Goal: Task Accomplishment & Management: Use online tool/utility

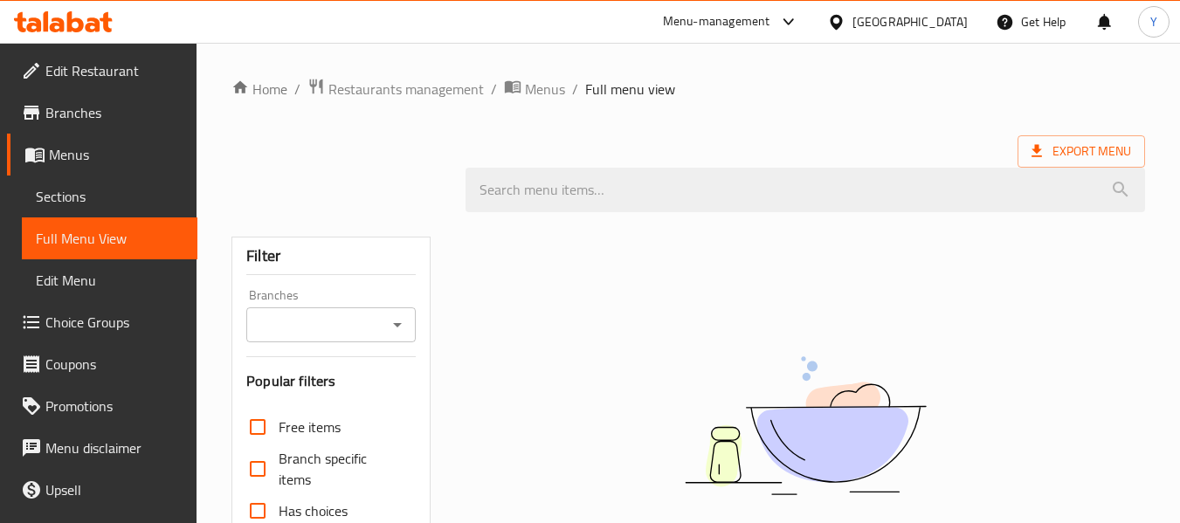
click at [948, 22] on div "[GEOGRAPHIC_DATA]" at bounding box center [909, 21] width 115 height 19
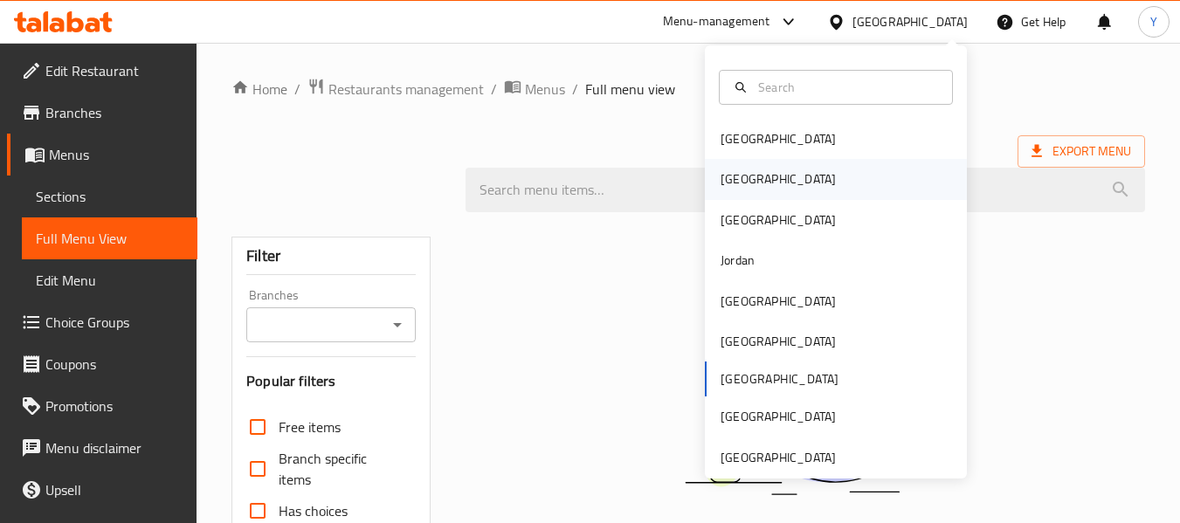
click at [830, 174] on div "[GEOGRAPHIC_DATA]" at bounding box center [836, 179] width 262 height 40
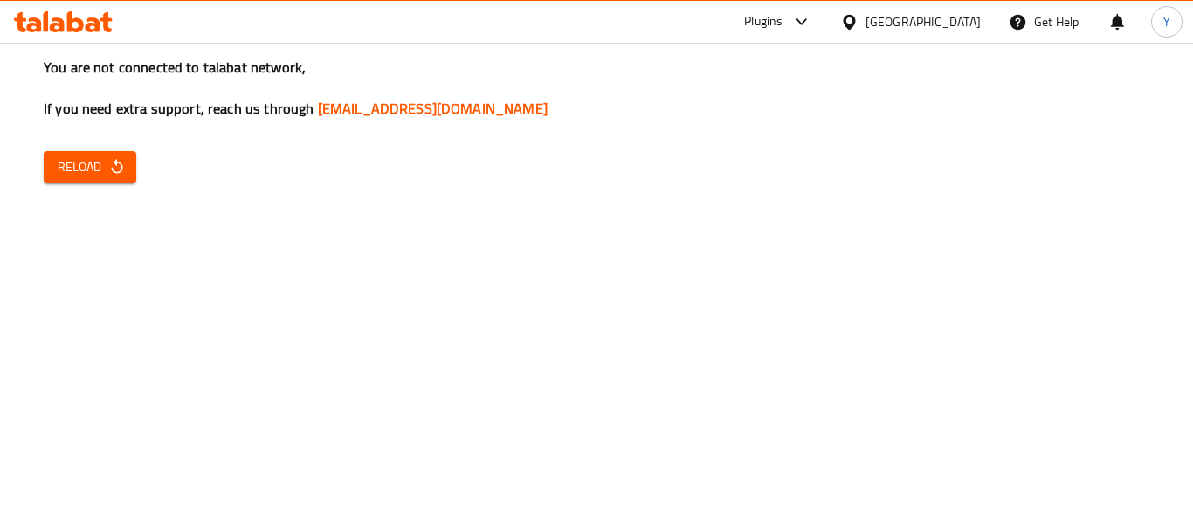
click at [125, 162] on icon "button" at bounding box center [116, 166] width 17 height 17
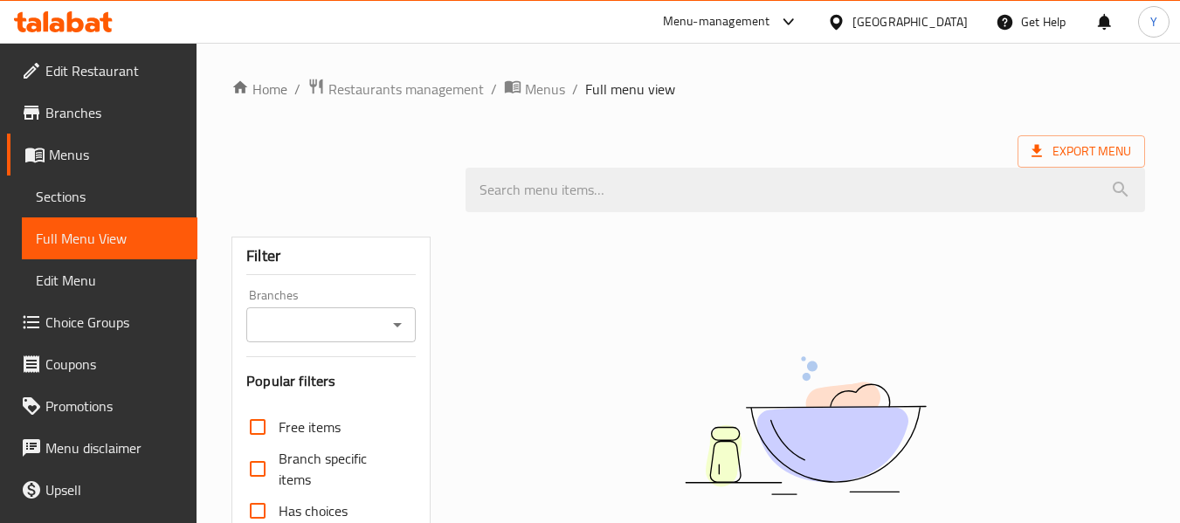
click at [950, 34] on div "[GEOGRAPHIC_DATA]" at bounding box center [897, 22] width 169 height 42
click at [852, 17] on div at bounding box center [839, 21] width 25 height 19
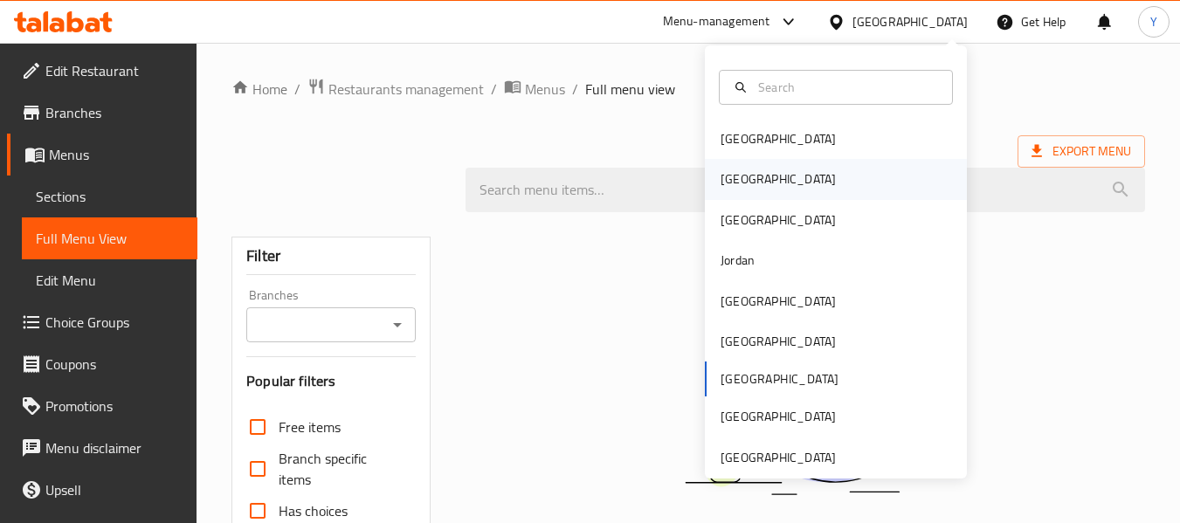
click at [796, 185] on div "[GEOGRAPHIC_DATA]" at bounding box center [836, 179] width 262 height 40
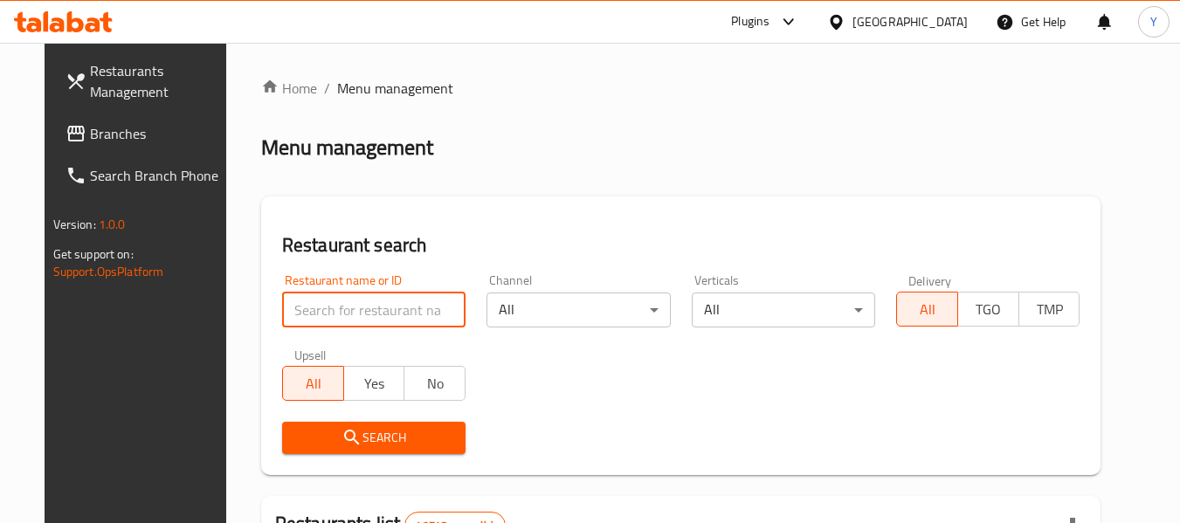
click at [409, 296] on input "search" at bounding box center [373, 310] width 183 height 35
paste input "Food and Mood"
type input "Food and Mood"
click button "Search" at bounding box center [373, 438] width 183 height 32
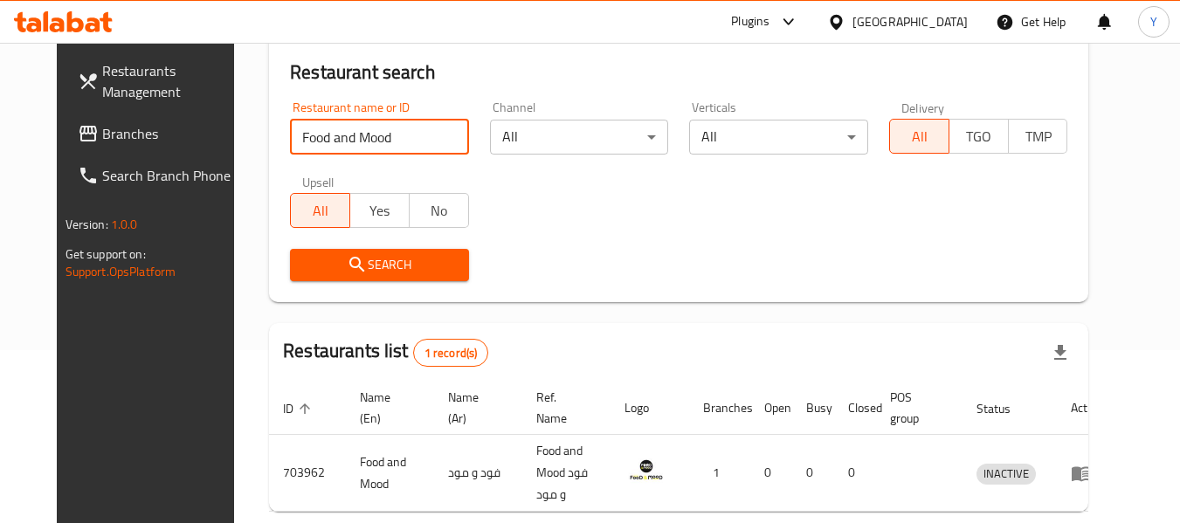
scroll to position [234, 0]
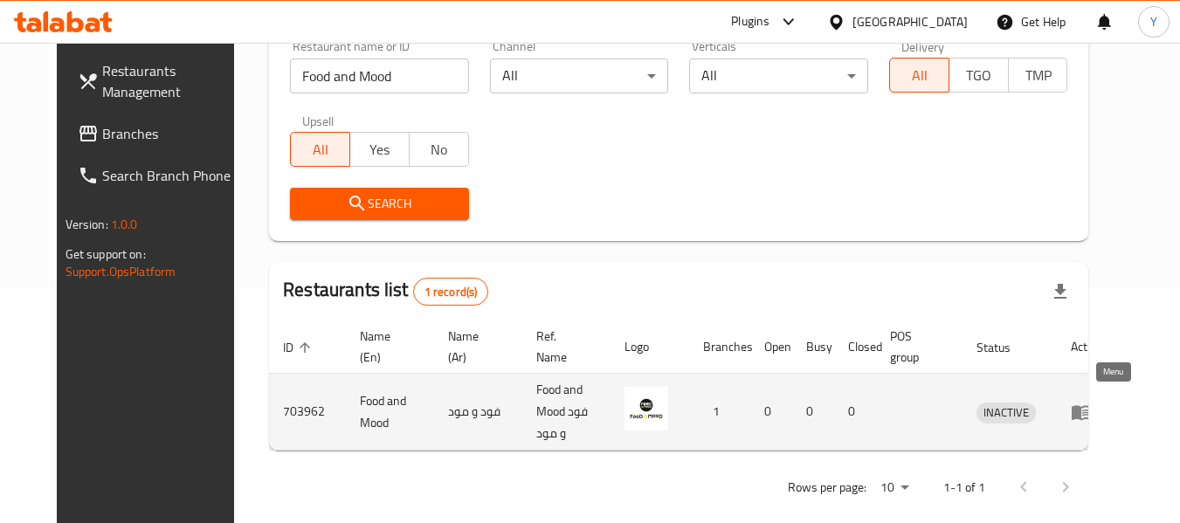
click at [1092, 404] on icon "enhanced table" at bounding box center [1081, 412] width 21 height 21
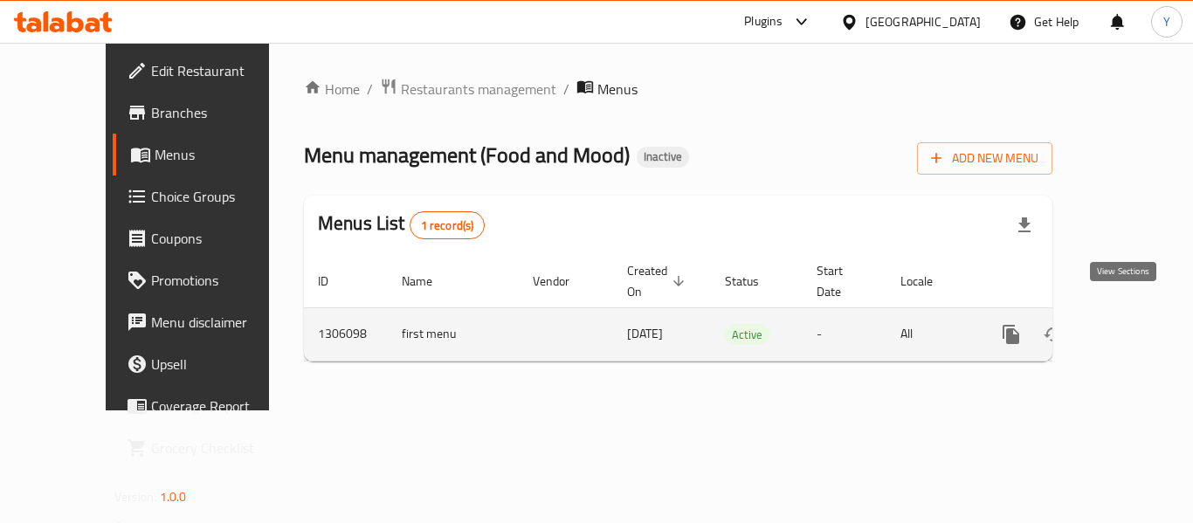
click at [1121, 314] on link "enhanced table" at bounding box center [1137, 335] width 42 height 42
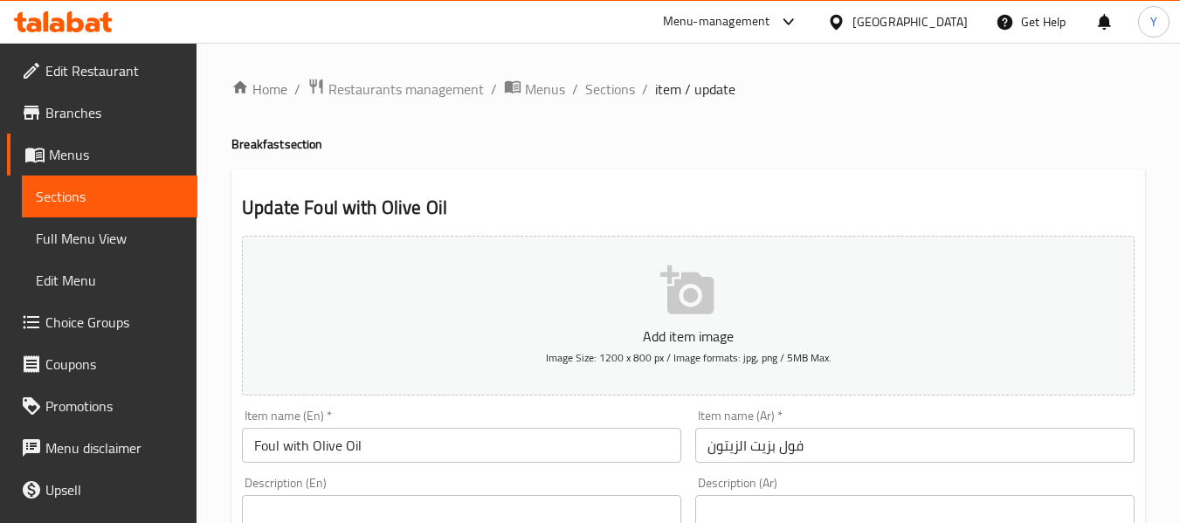
click at [123, 243] on span "Full Menu View" at bounding box center [110, 238] width 148 height 21
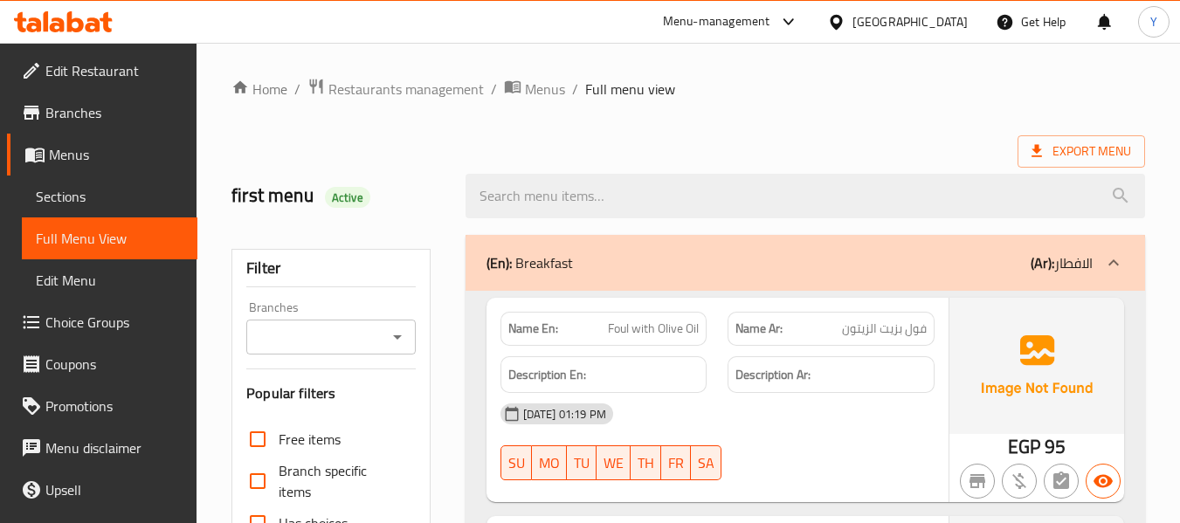
scroll to position [458, 0]
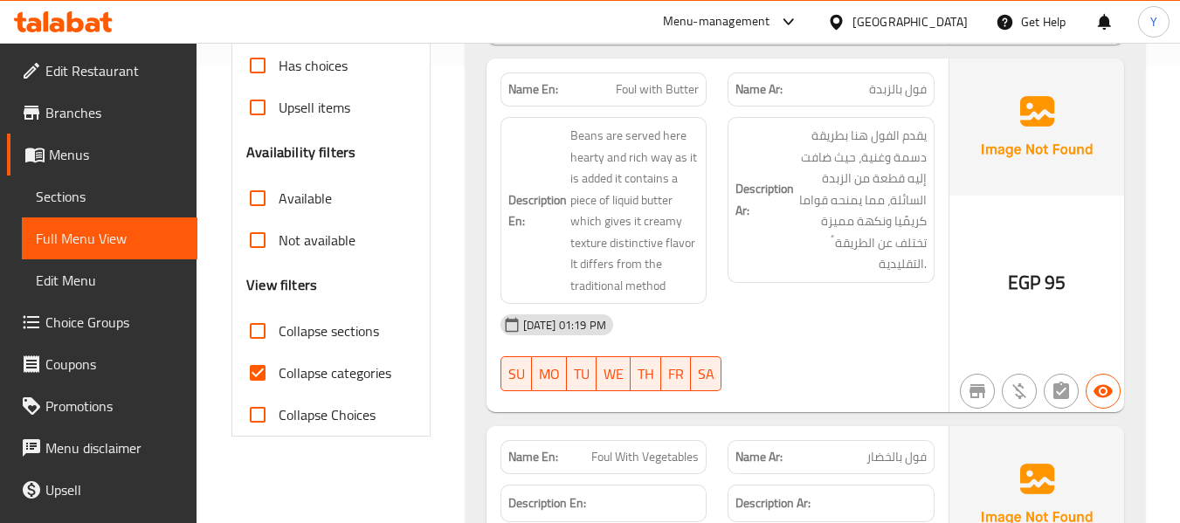
click at [541, 451] on strong "Name En:" at bounding box center [533, 457] width 50 height 18
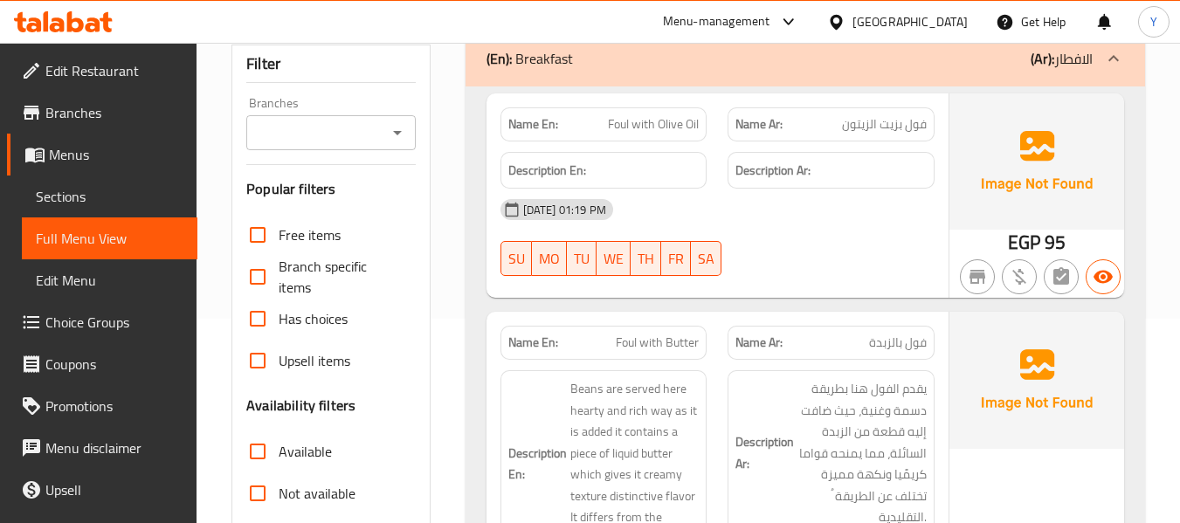
scroll to position [203, 0]
copy strong "Name En:"
